Goal: Information Seeking & Learning: Learn about a topic

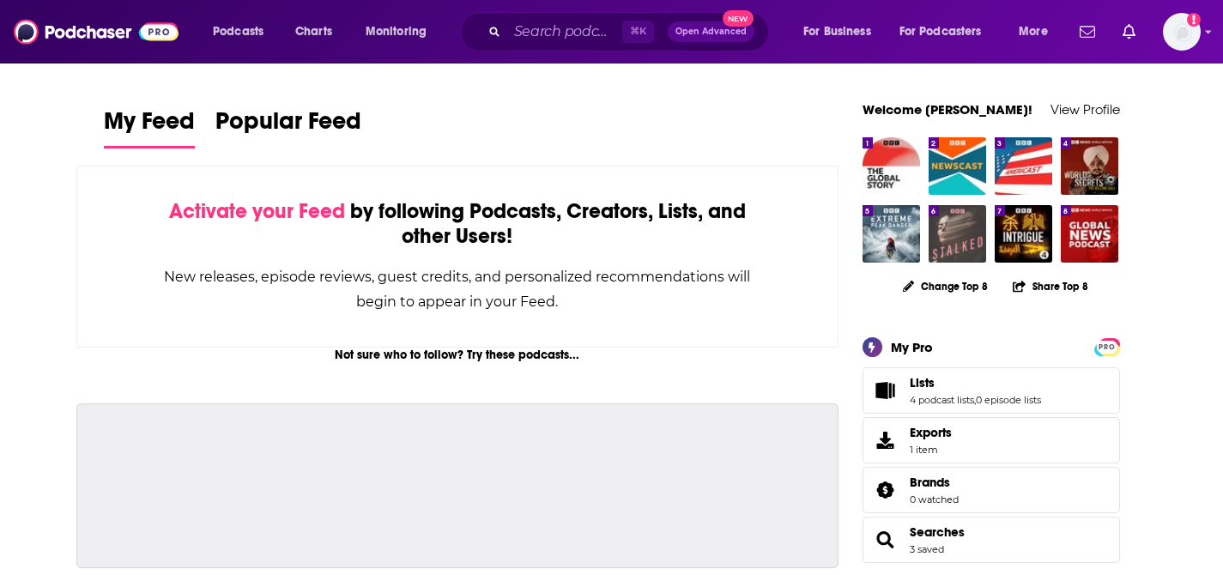
click at [974, 240] on img "Stalked" at bounding box center [956, 233] width 57 height 57
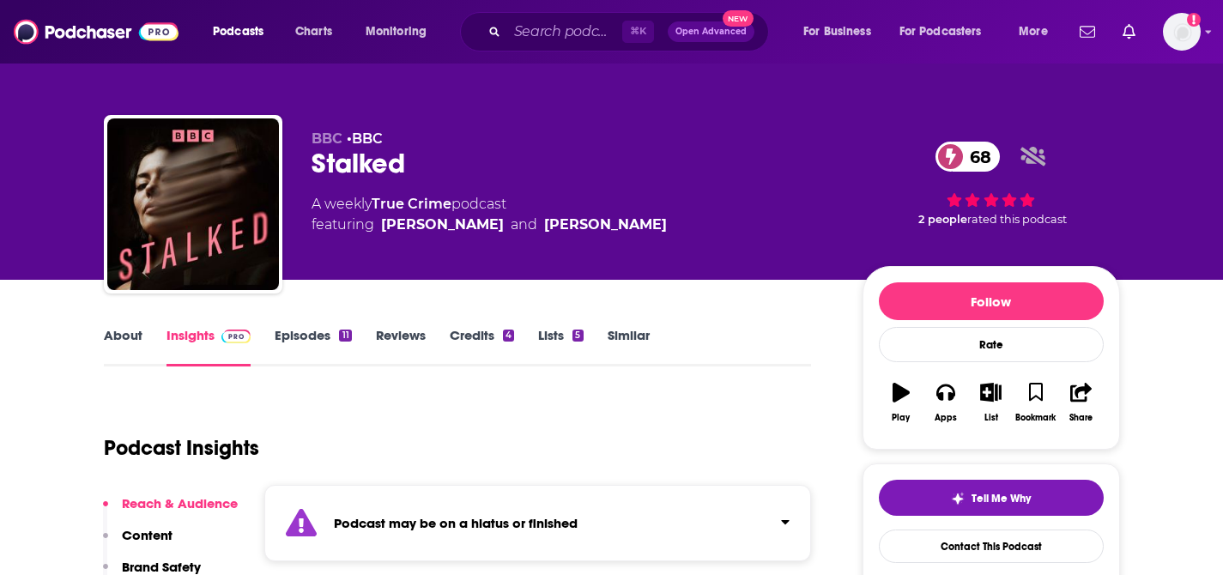
click at [949, 223] on span "2 people" at bounding box center [942, 219] width 49 height 13
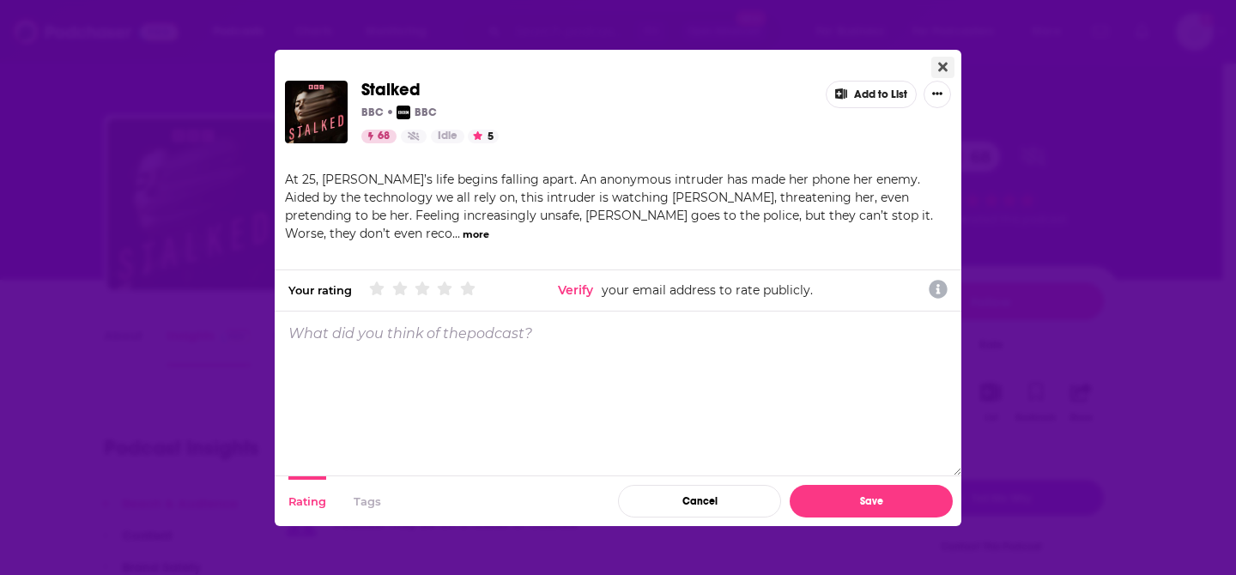
click at [948, 59] on button "Close" at bounding box center [942, 67] width 23 height 21
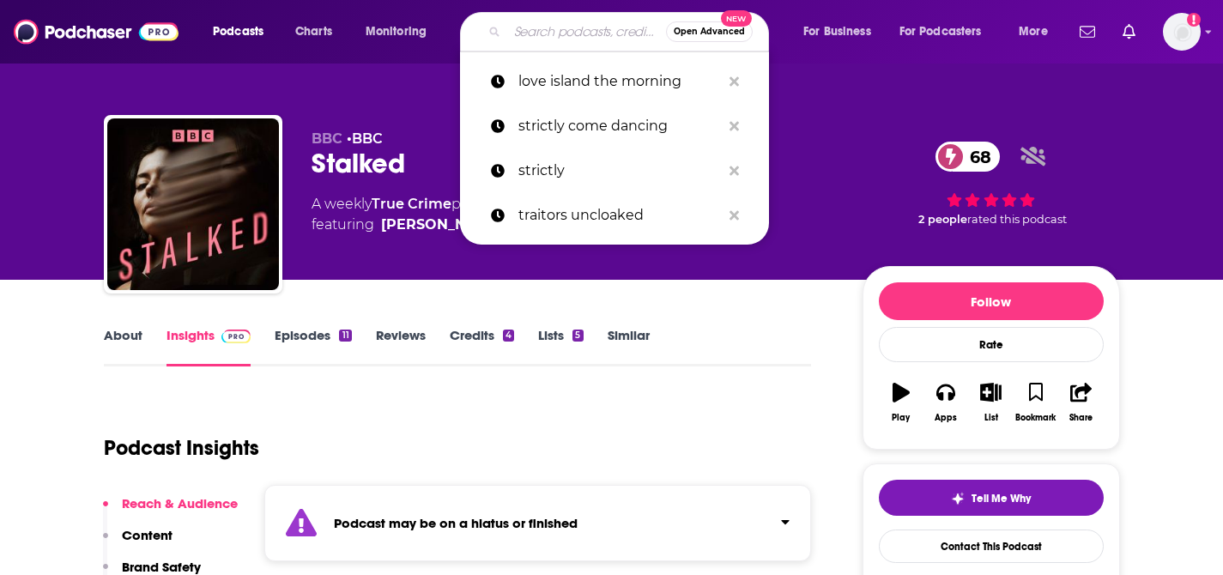
click at [523, 38] on input "Search podcasts, credits, & more..." at bounding box center [586, 31] width 159 height 27
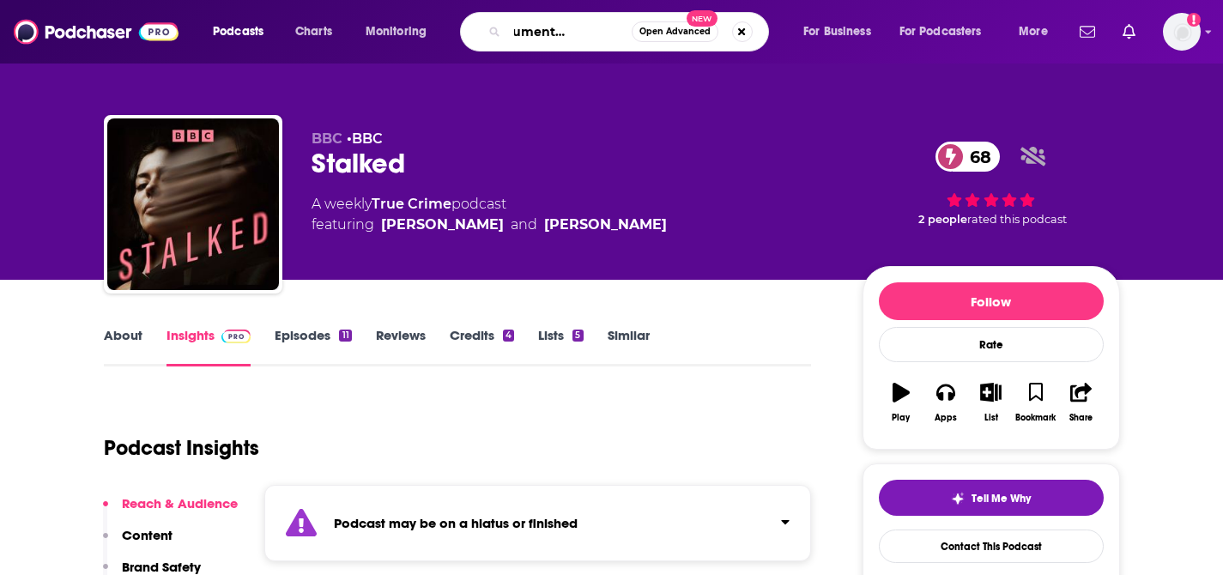
type input "the documentary podcast"
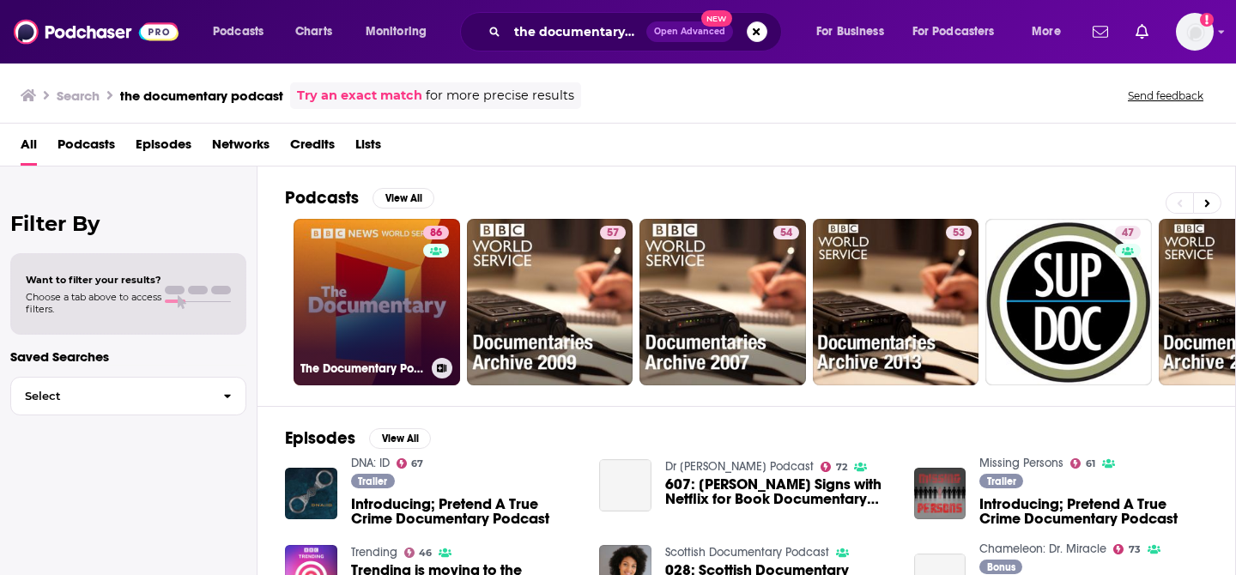
click at [384, 295] on link "86 The Documentary Podcast" at bounding box center [376, 302] width 166 height 166
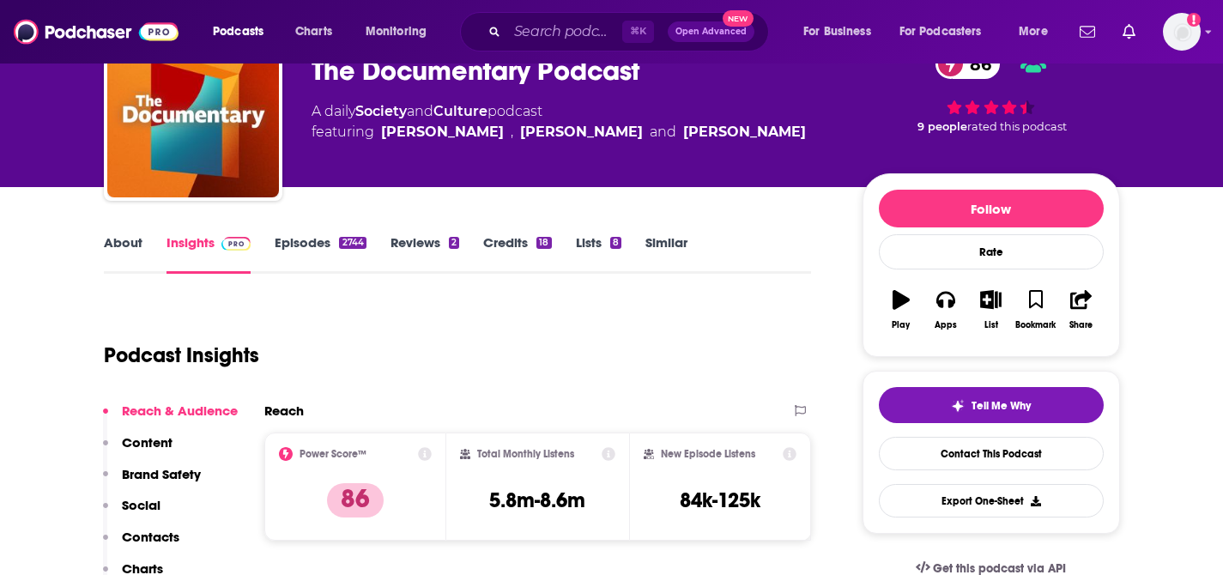
scroll to position [115, 0]
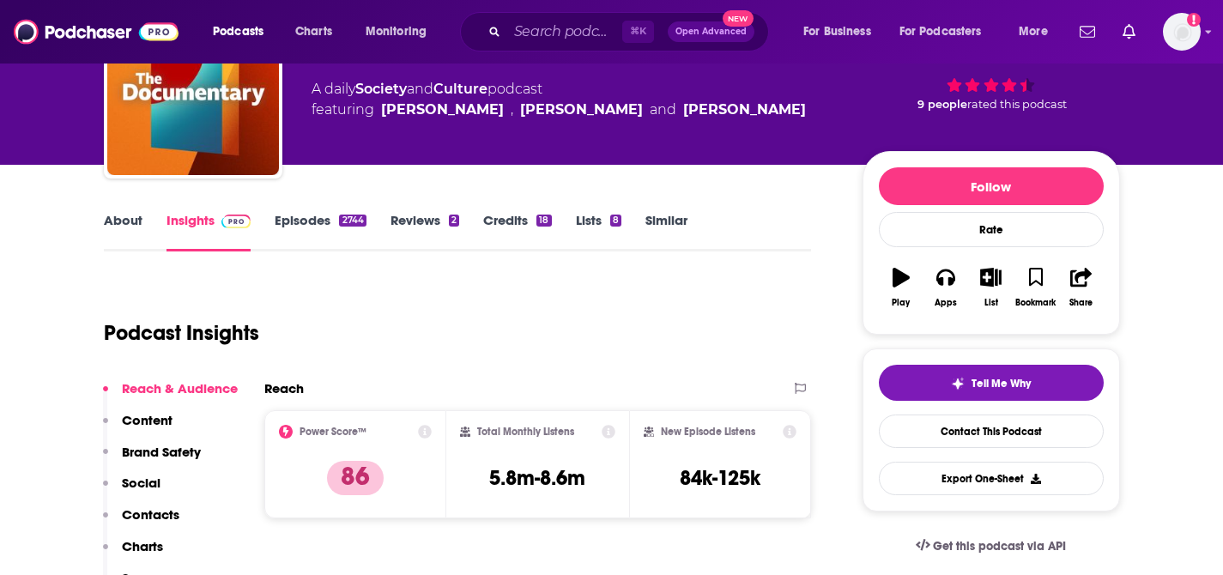
click at [323, 227] on link "Episodes 2744" at bounding box center [320, 231] width 91 height 39
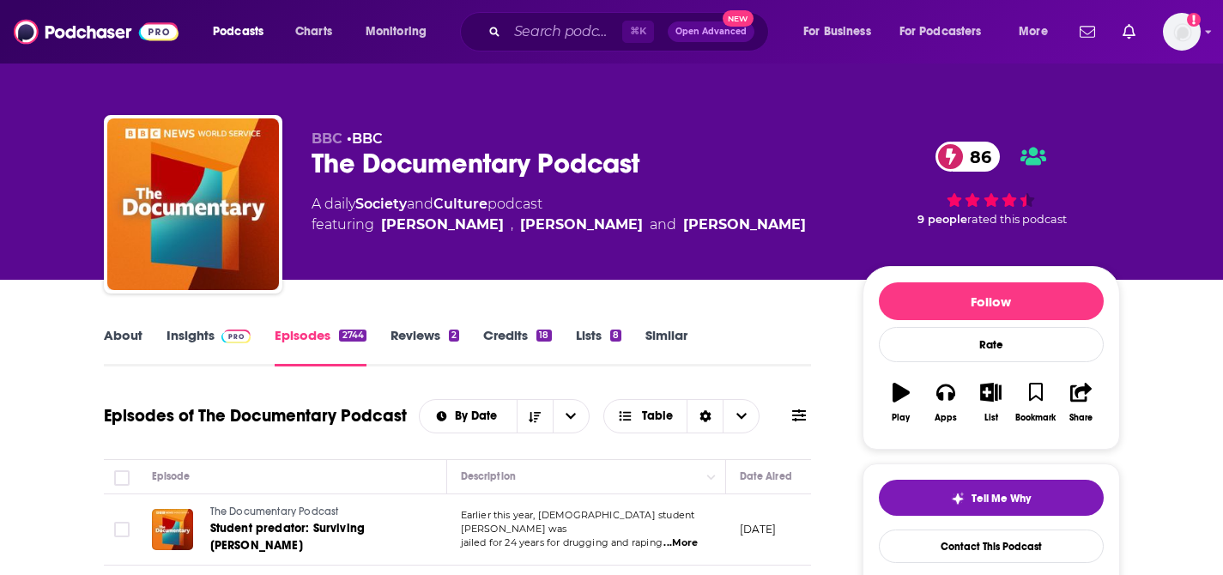
click at [122, 347] on link "About" at bounding box center [123, 346] width 39 height 39
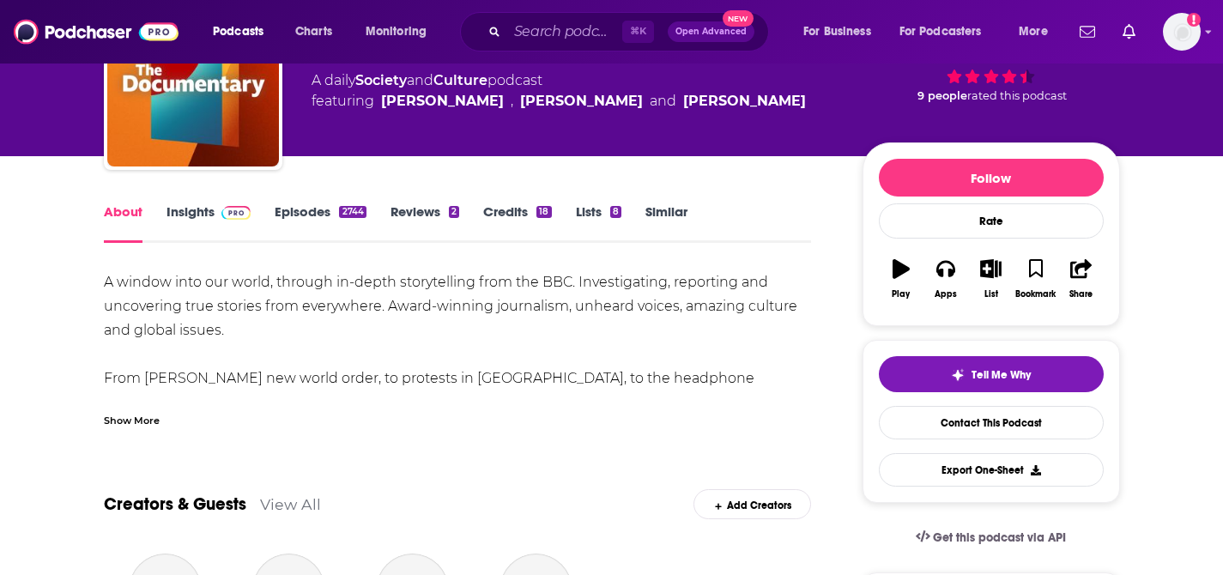
scroll to position [125, 0]
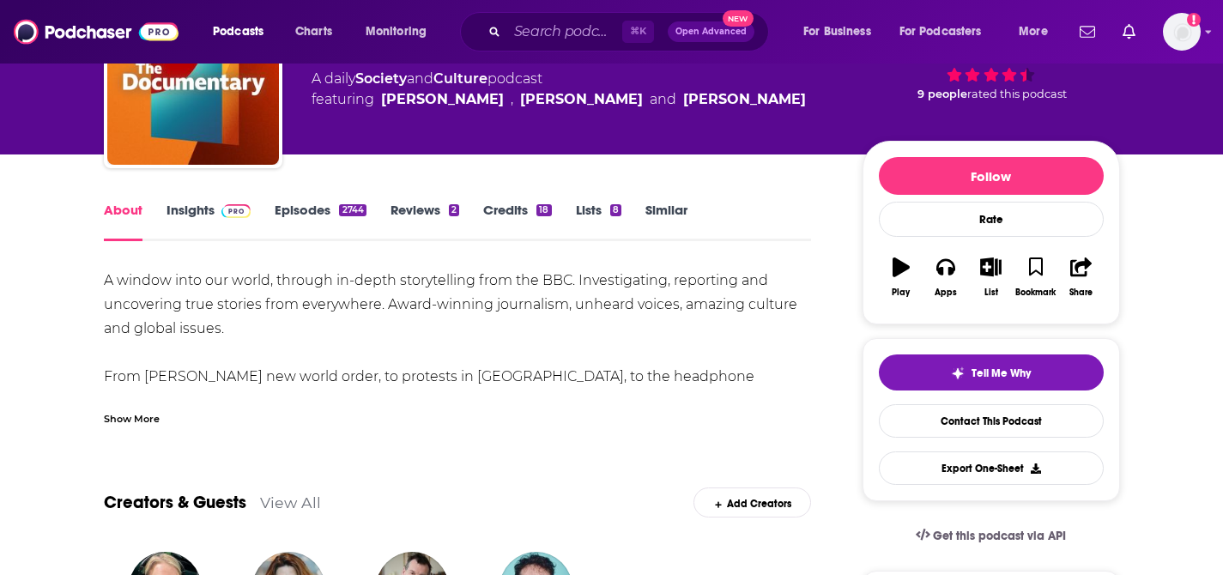
click at [130, 416] on div "Show More" at bounding box center [132, 417] width 56 height 16
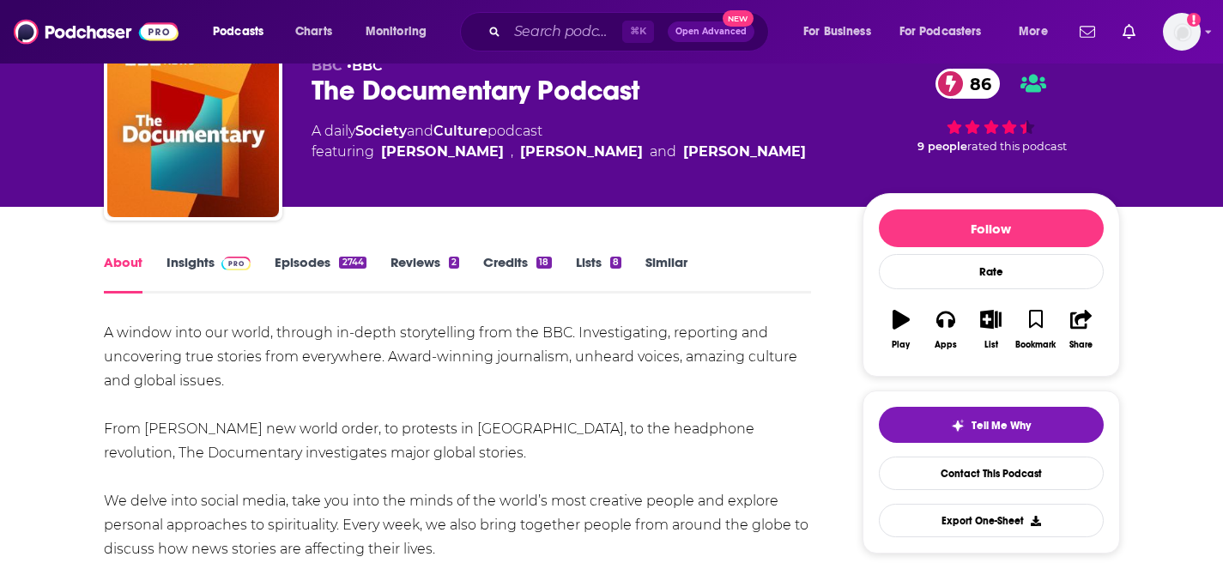
scroll to position [160, 0]
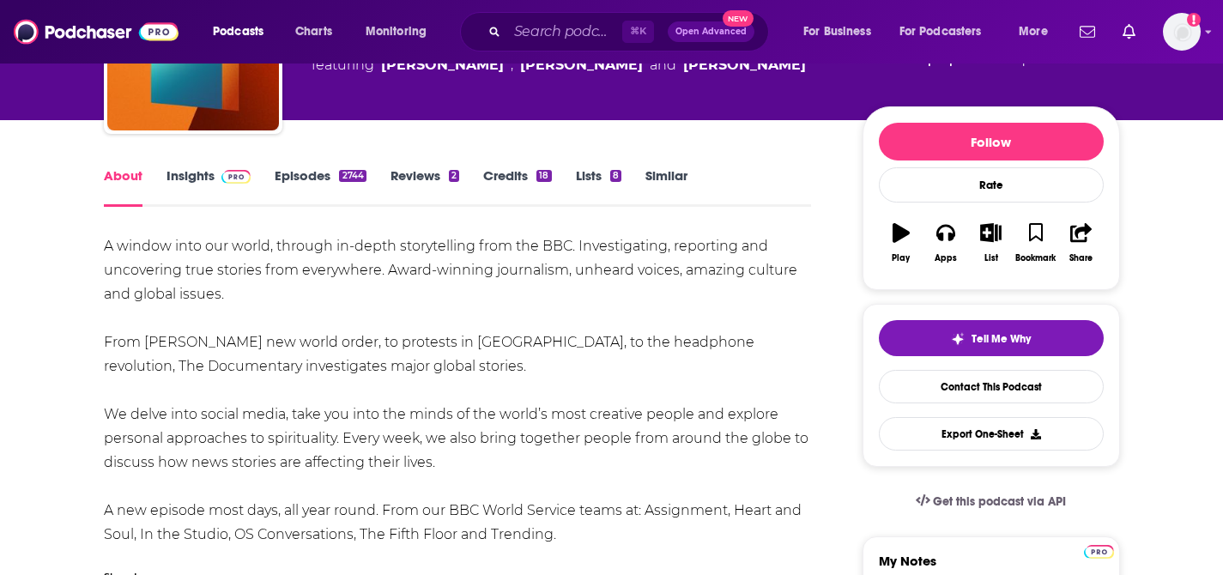
click at [299, 183] on link "Episodes 2744" at bounding box center [320, 186] width 91 height 39
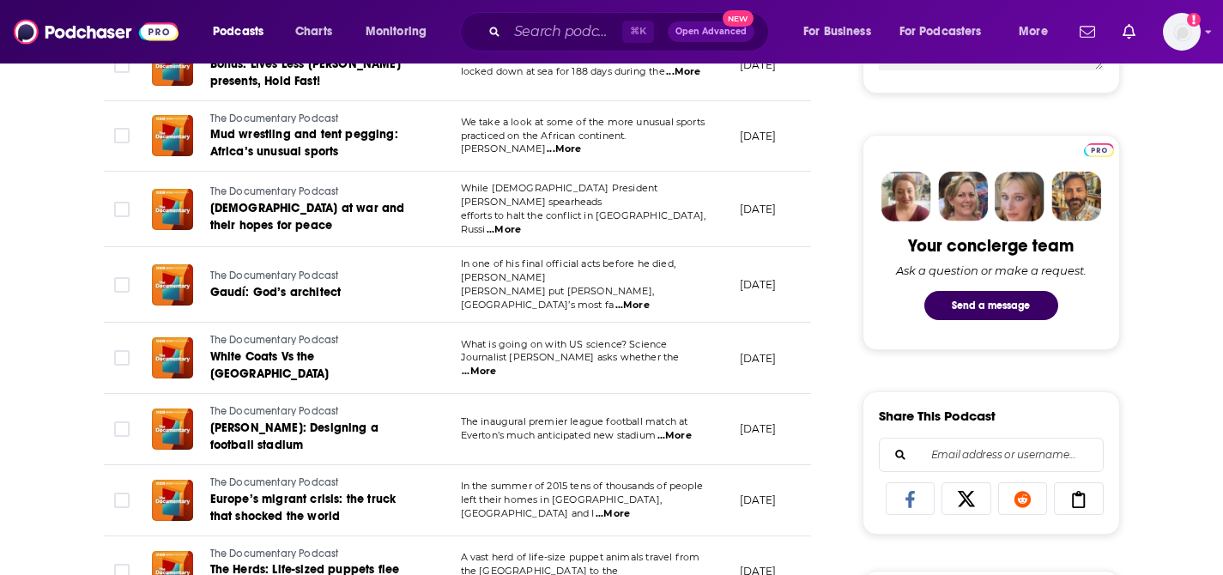
scroll to position [750, 0]
